Goal: Information Seeking & Learning: Learn about a topic

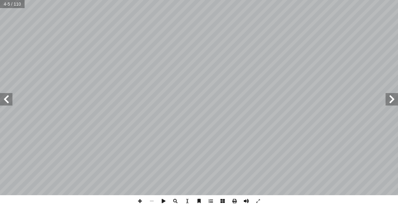
click at [247, 200] on span at bounding box center [247, 201] width 12 height 12
click at [3, 101] on span at bounding box center [6, 99] width 12 height 12
click at [142, 203] on span at bounding box center [140, 201] width 12 height 12
click at [235, 57] on html "الصفحة الرئيسية الصف الأول الصف الثاني الصف الثالث الصف الرابع الصف الخامس الصف…" at bounding box center [199, 28] width 398 height 57
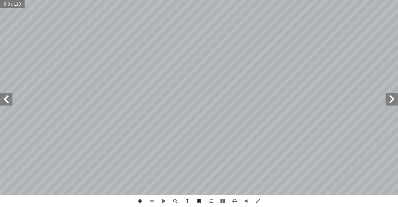
click at [138, 197] on span at bounding box center [140, 201] width 12 height 12
click at [153, 198] on span at bounding box center [152, 201] width 12 height 12
click at [5, 99] on span at bounding box center [6, 99] width 12 height 12
click at [140, 200] on span at bounding box center [140, 201] width 12 height 12
click at [152, 200] on span at bounding box center [152, 201] width 12 height 12
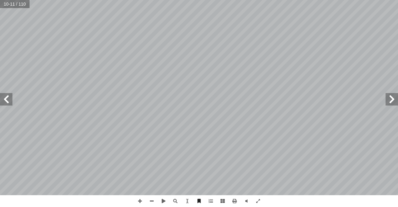
click at [8, 96] on span at bounding box center [6, 99] width 12 height 12
click at [140, 202] on span at bounding box center [140, 201] width 12 height 12
click at [153, 199] on span at bounding box center [152, 201] width 12 height 12
